Goal: Task Accomplishment & Management: Manage account settings

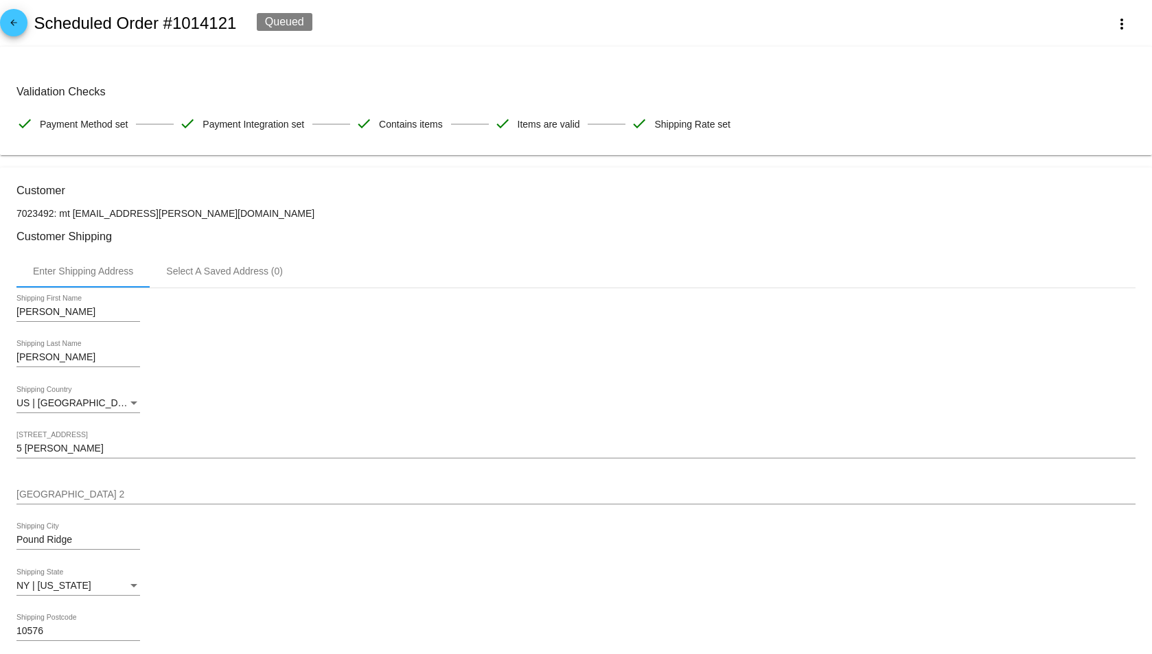
click at [12, 23] on mat-icon "arrow_back" at bounding box center [13, 26] width 16 height 16
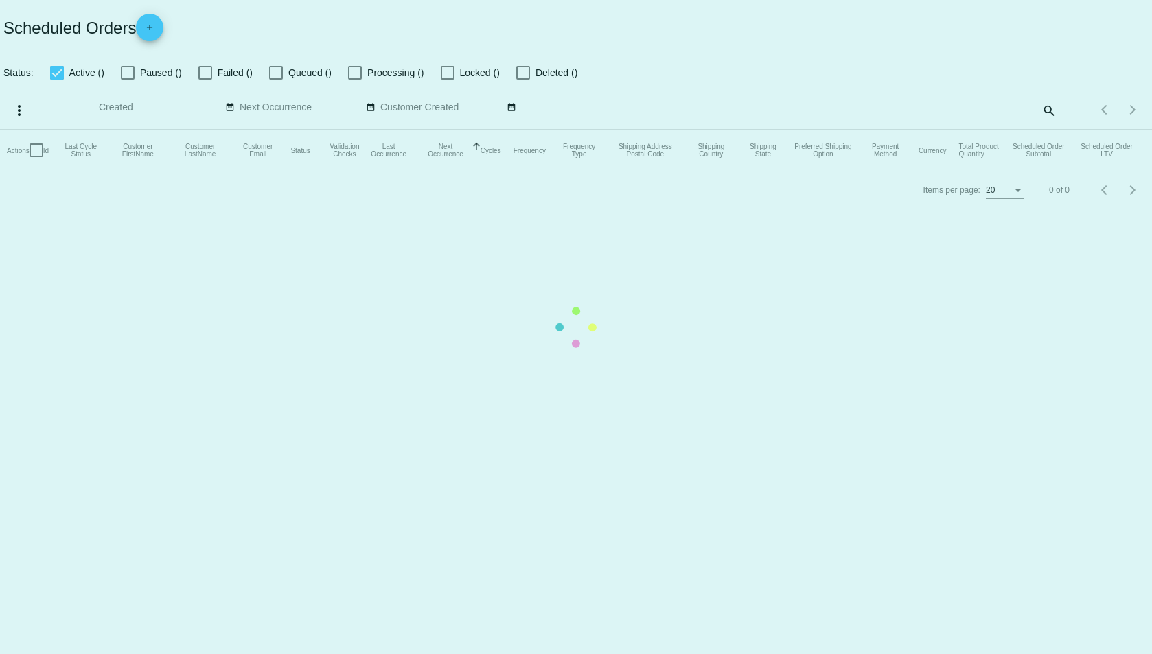
checkbox input "true"
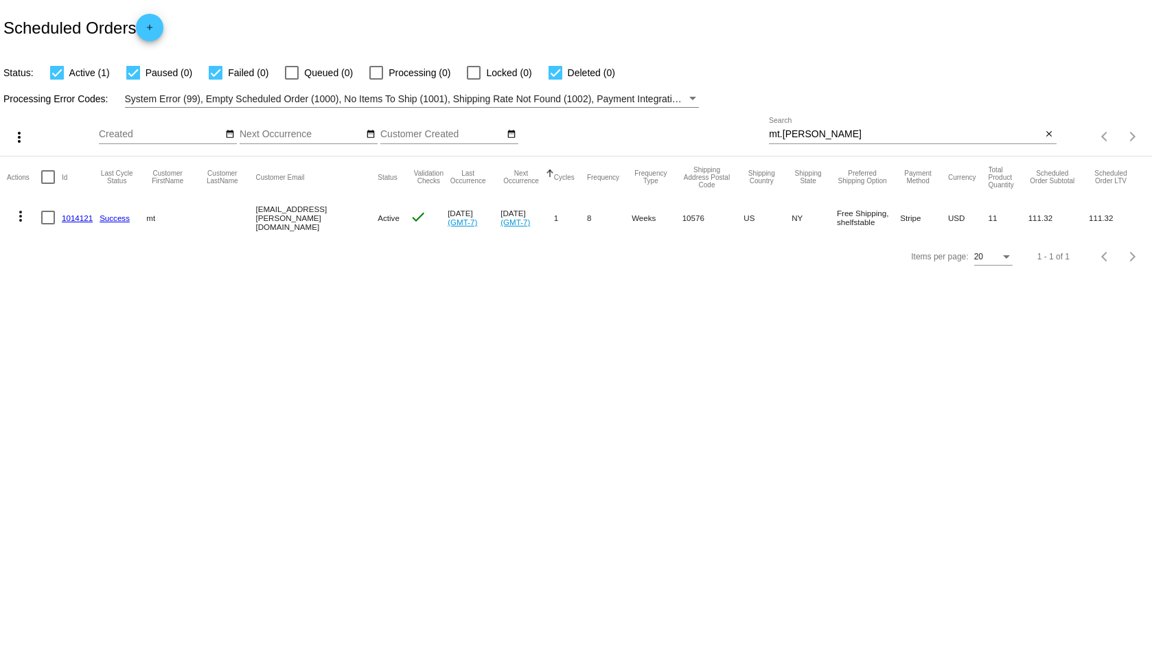
click at [821, 130] on input "mt.[PERSON_NAME]" at bounding box center [905, 134] width 273 height 11
click at [821, 133] on input "mt.[PERSON_NAME]" at bounding box center [905, 134] width 273 height 11
click at [821, 134] on input "mt.[PERSON_NAME]" at bounding box center [905, 134] width 273 height 11
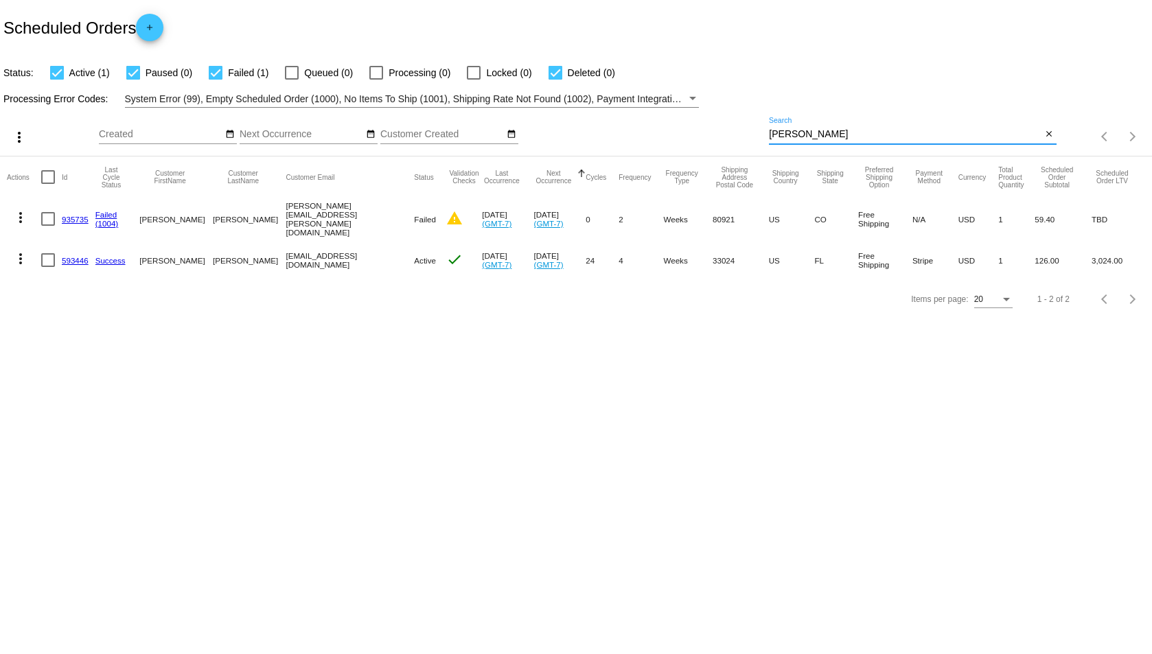
type input "[PERSON_NAME]"
click at [68, 257] on link "593446" at bounding box center [75, 260] width 27 height 9
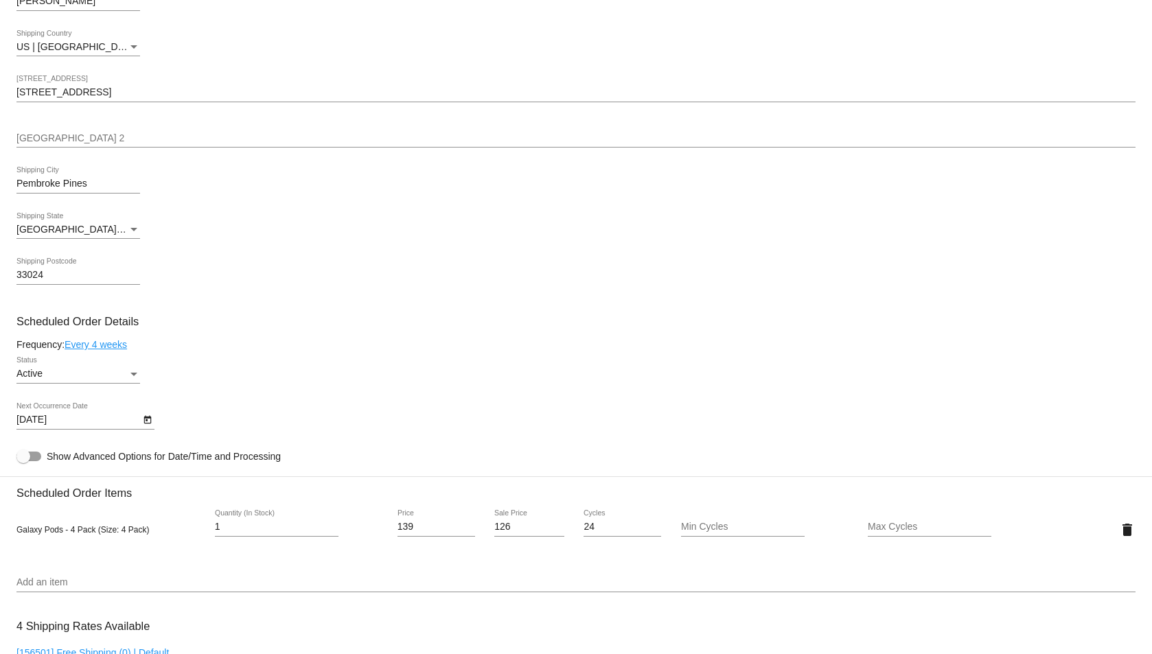
scroll to position [641, 0]
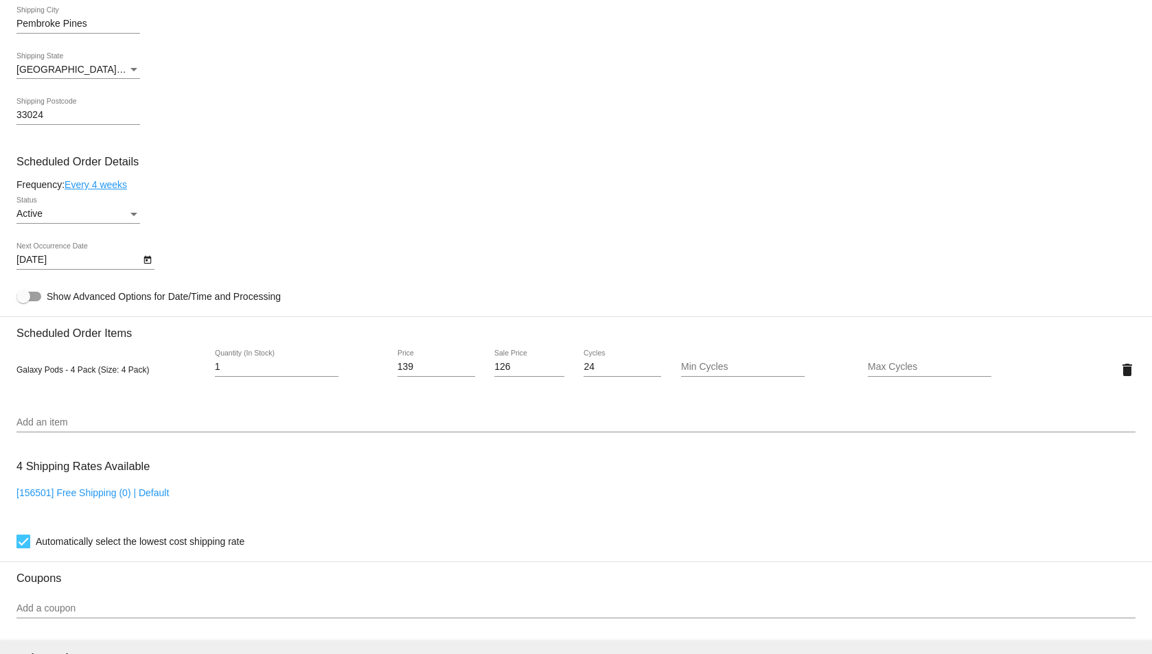
click at [107, 214] on div "Active" at bounding box center [71, 214] width 111 height 11
click at [267, 127] on div at bounding box center [576, 327] width 1152 height 654
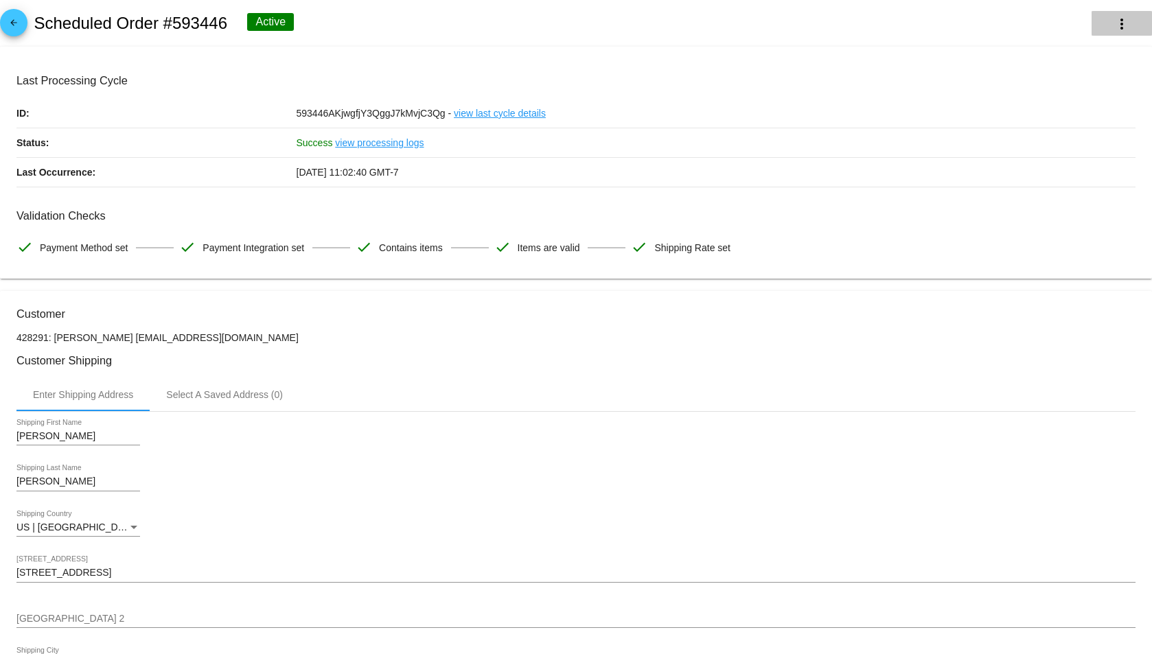
click at [1114, 32] on mat-icon "more_vert" at bounding box center [1122, 24] width 16 height 16
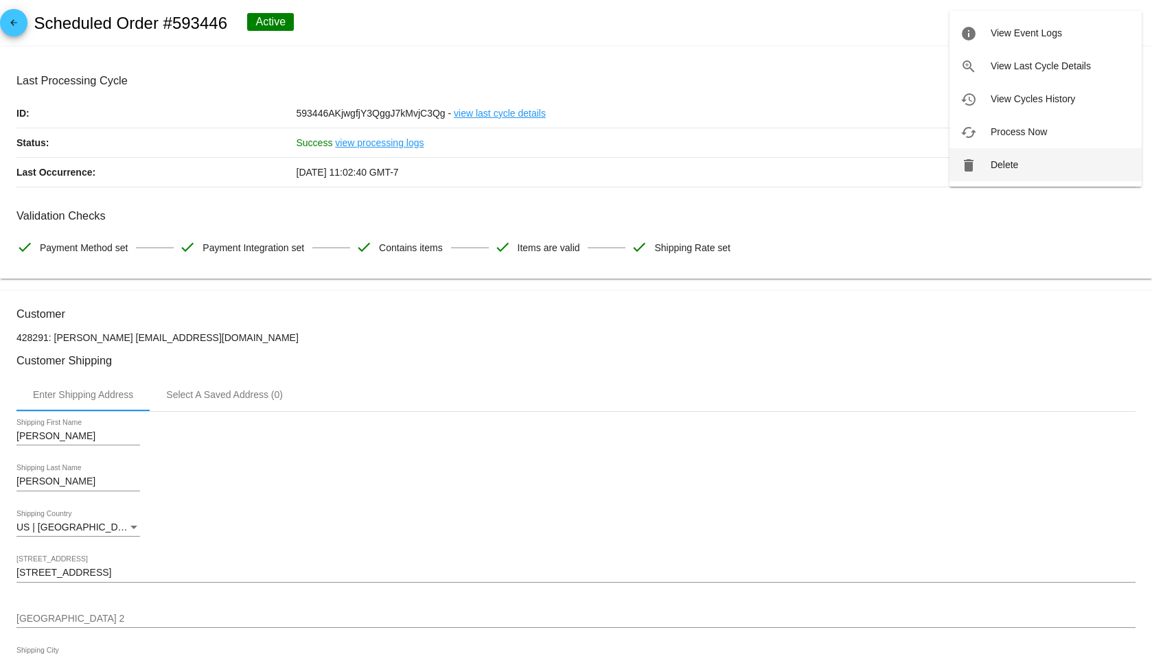
click at [1031, 150] on button "delete Delete" at bounding box center [1046, 164] width 192 height 33
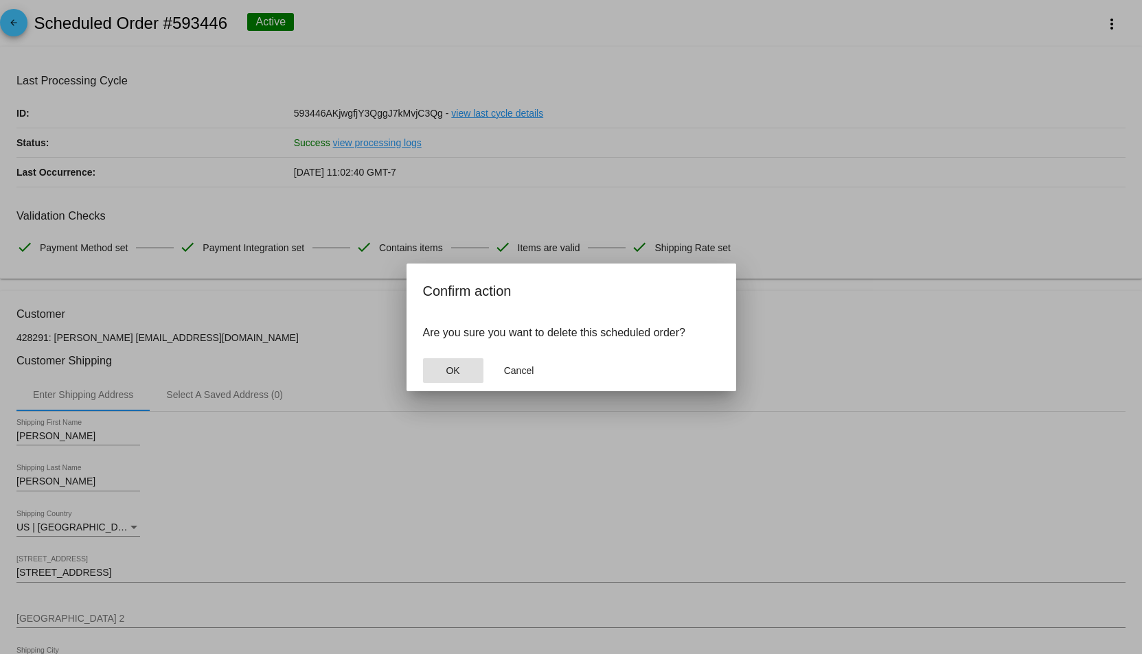
click at [466, 373] on button "OK" at bounding box center [453, 370] width 60 height 25
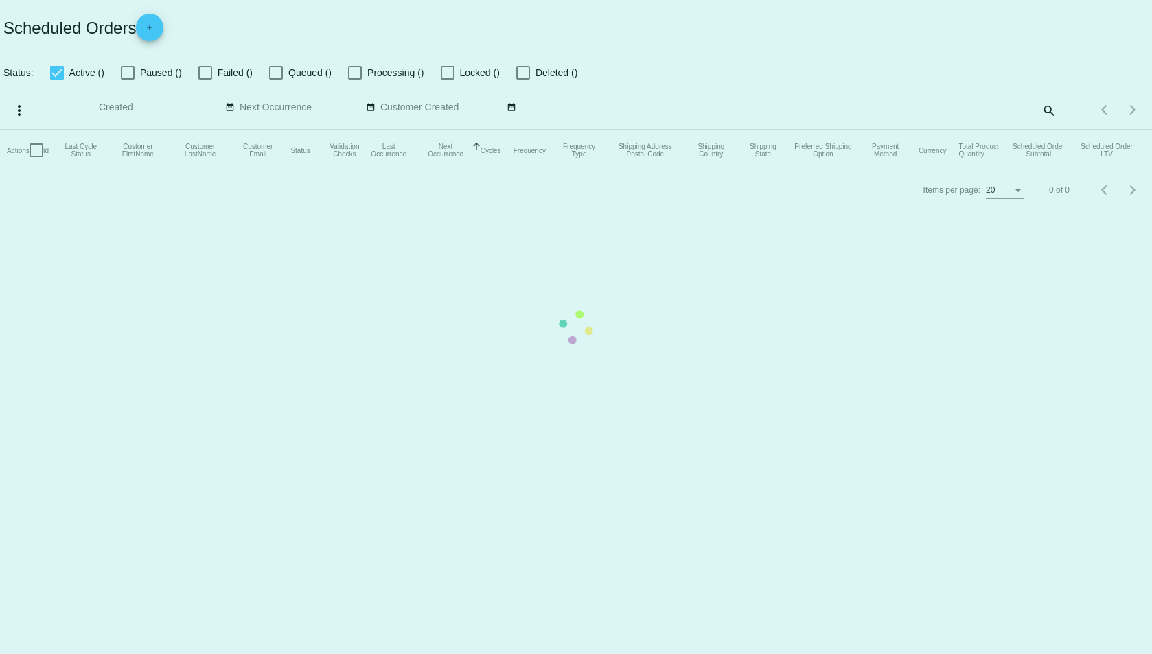
checkbox input "true"
